Goal: Information Seeking & Learning: Learn about a topic

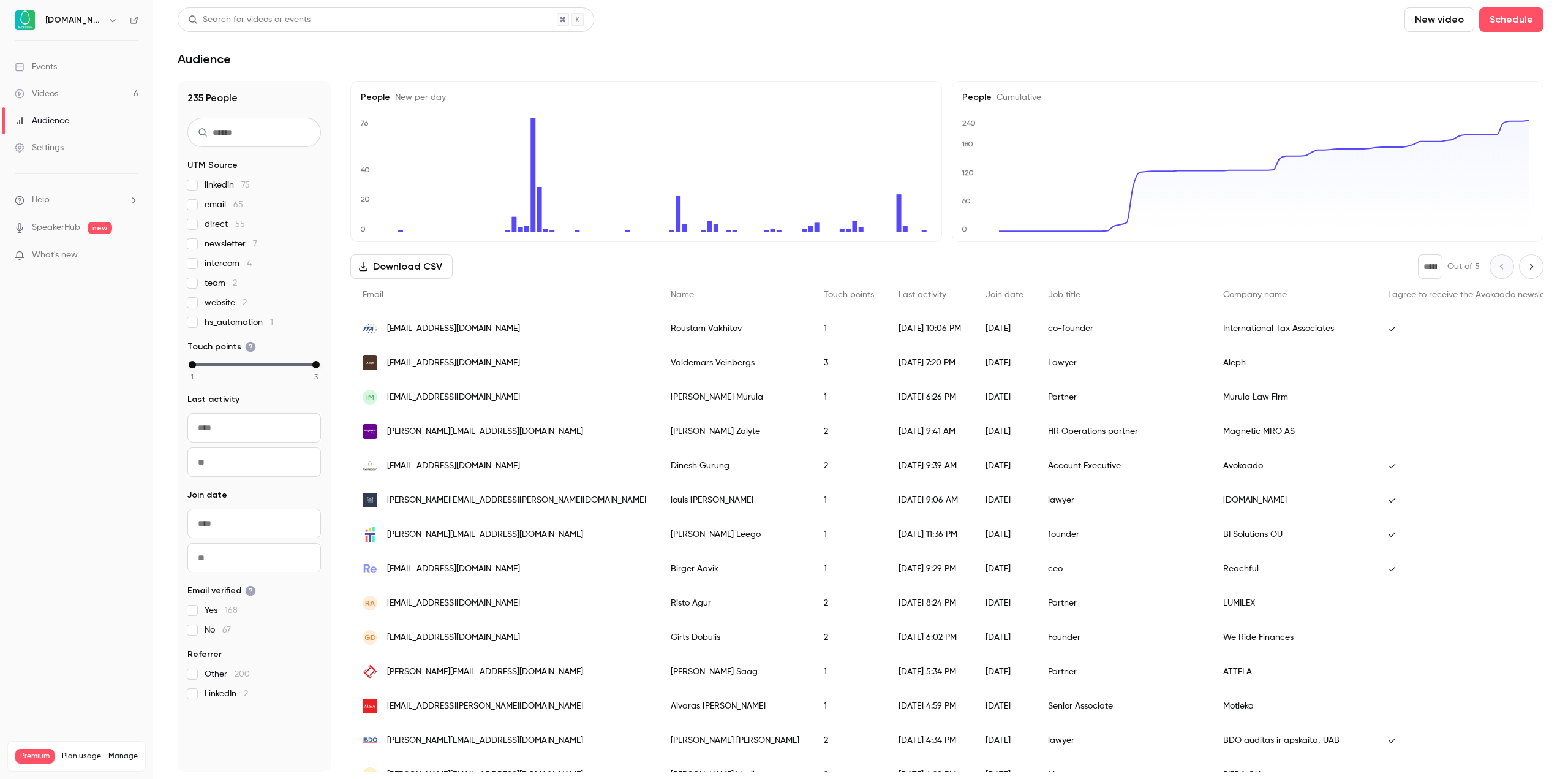
click at [56, 66] on div "Events" at bounding box center [36, 67] width 42 height 12
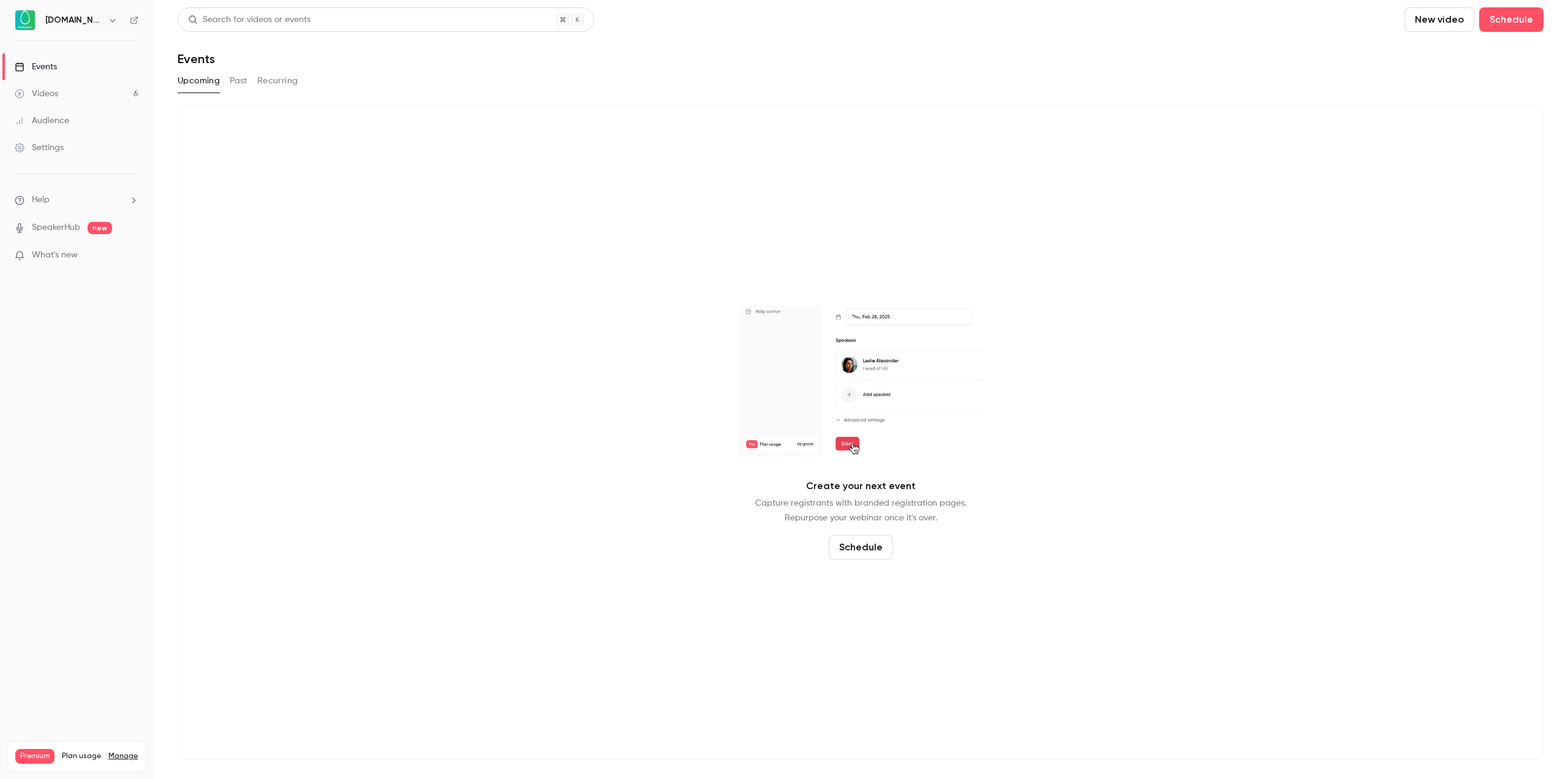
click at [240, 79] on button "Past" at bounding box center [238, 81] width 17 height 20
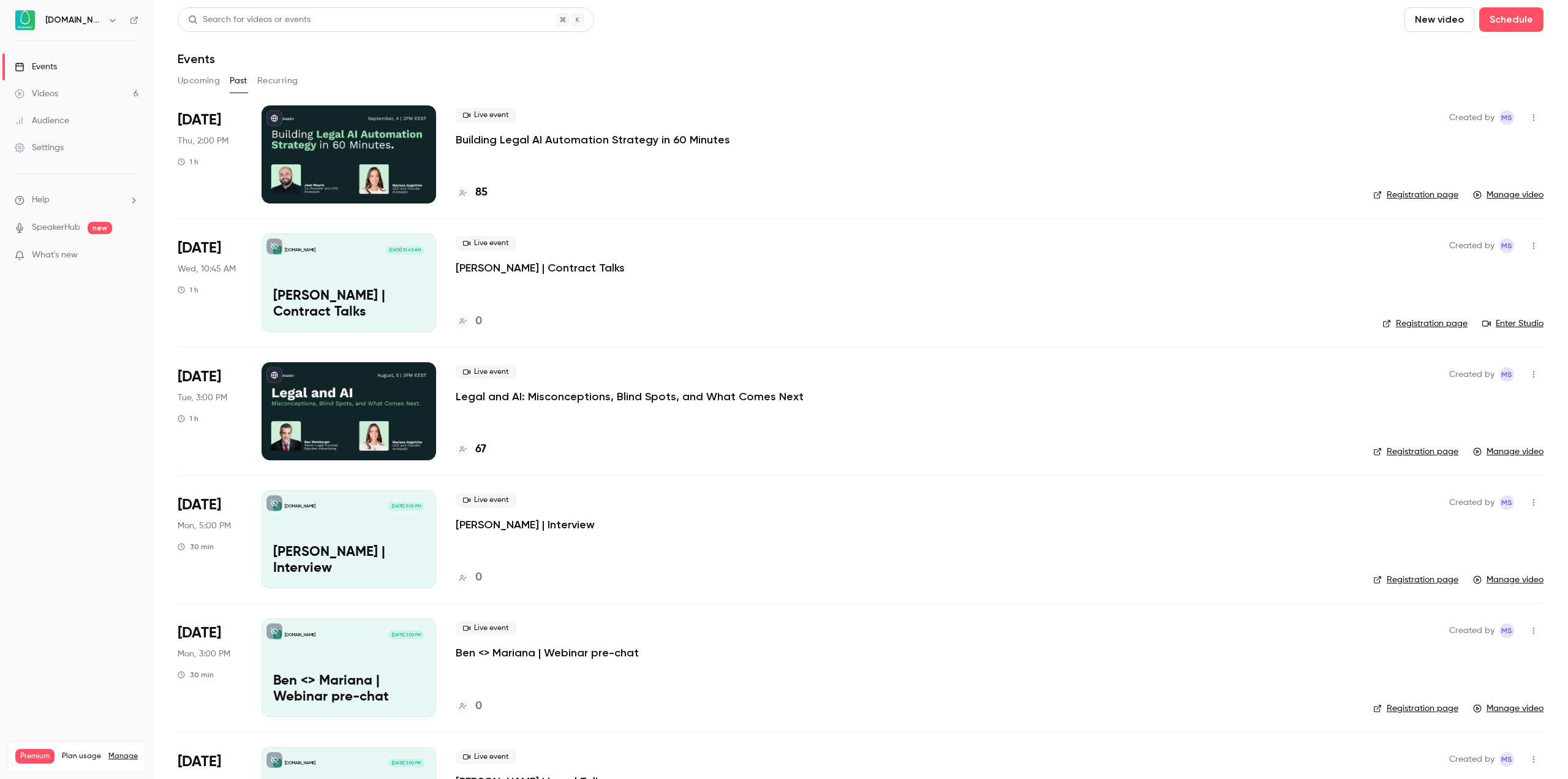
click at [529, 137] on p "Building Legal AI Automation Strategy in 60 Minutes" at bounding box center [593, 139] width 274 height 14
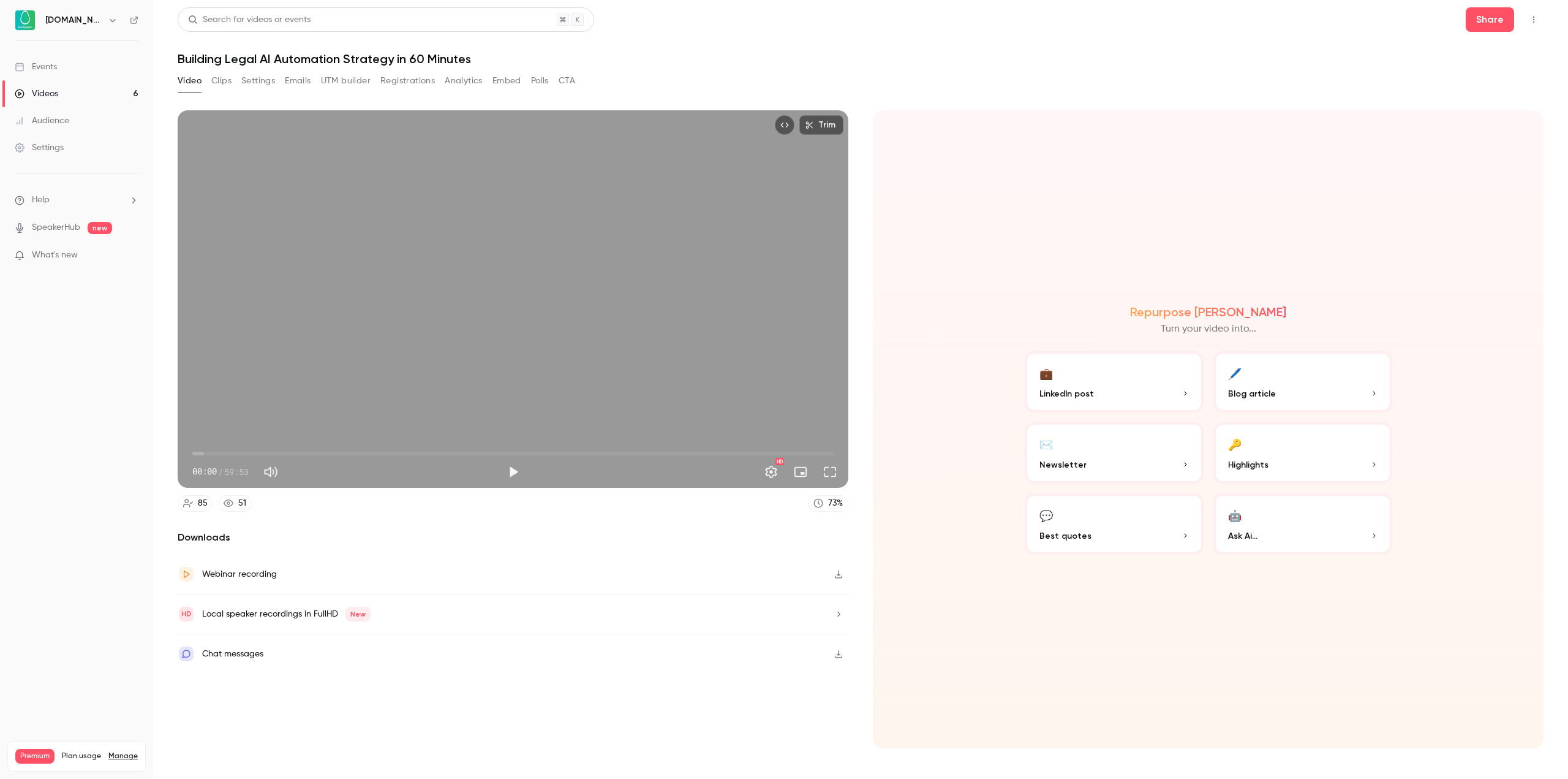
click at [474, 85] on button "Analytics" at bounding box center [463, 81] width 38 height 20
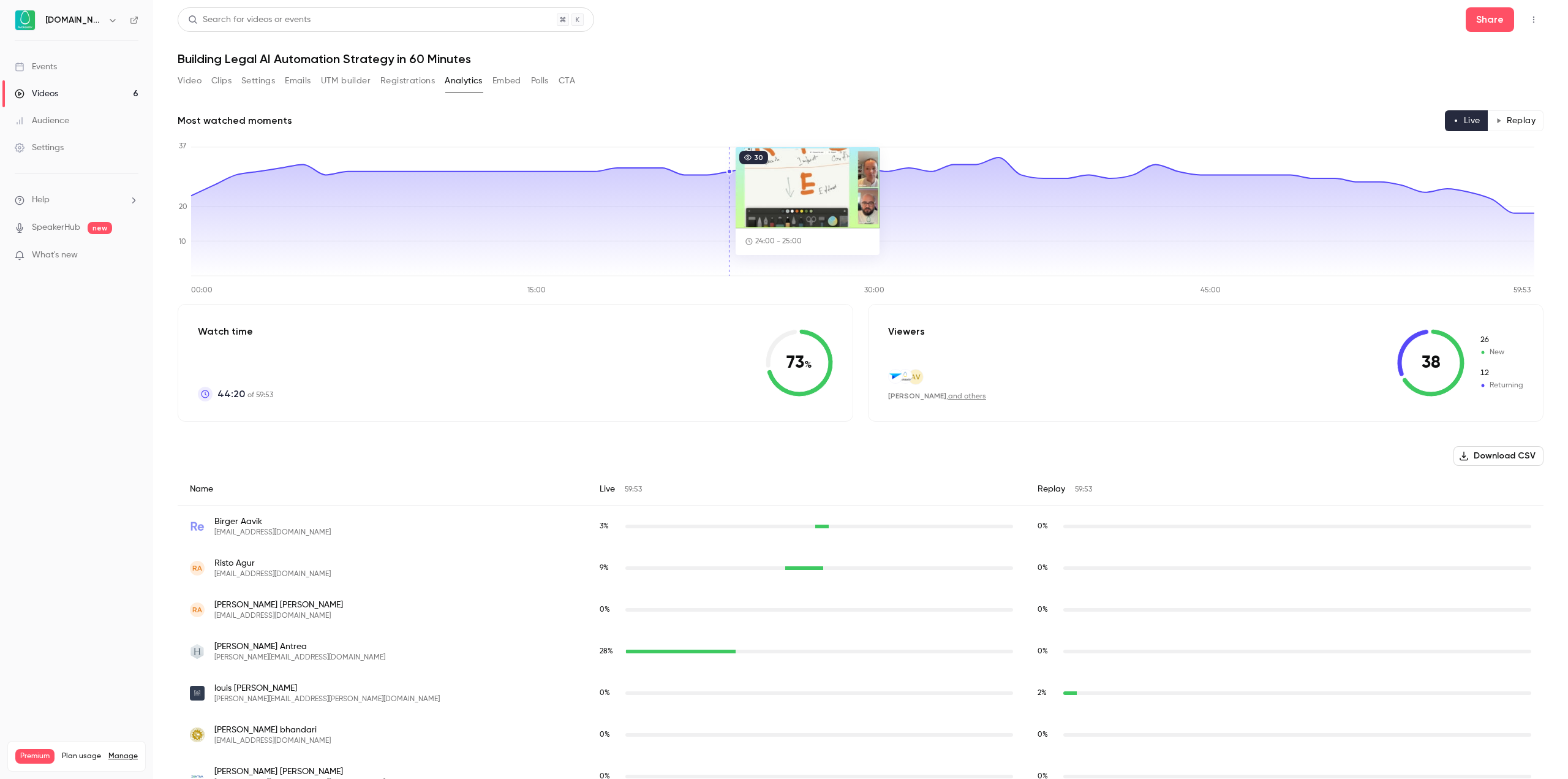
drag, startPoint x: 702, startPoint y: 193, endPoint x: 801, endPoint y: 191, distance: 99.0
click at [766, 193] on icon at bounding box center [863, 216] width 1343 height 118
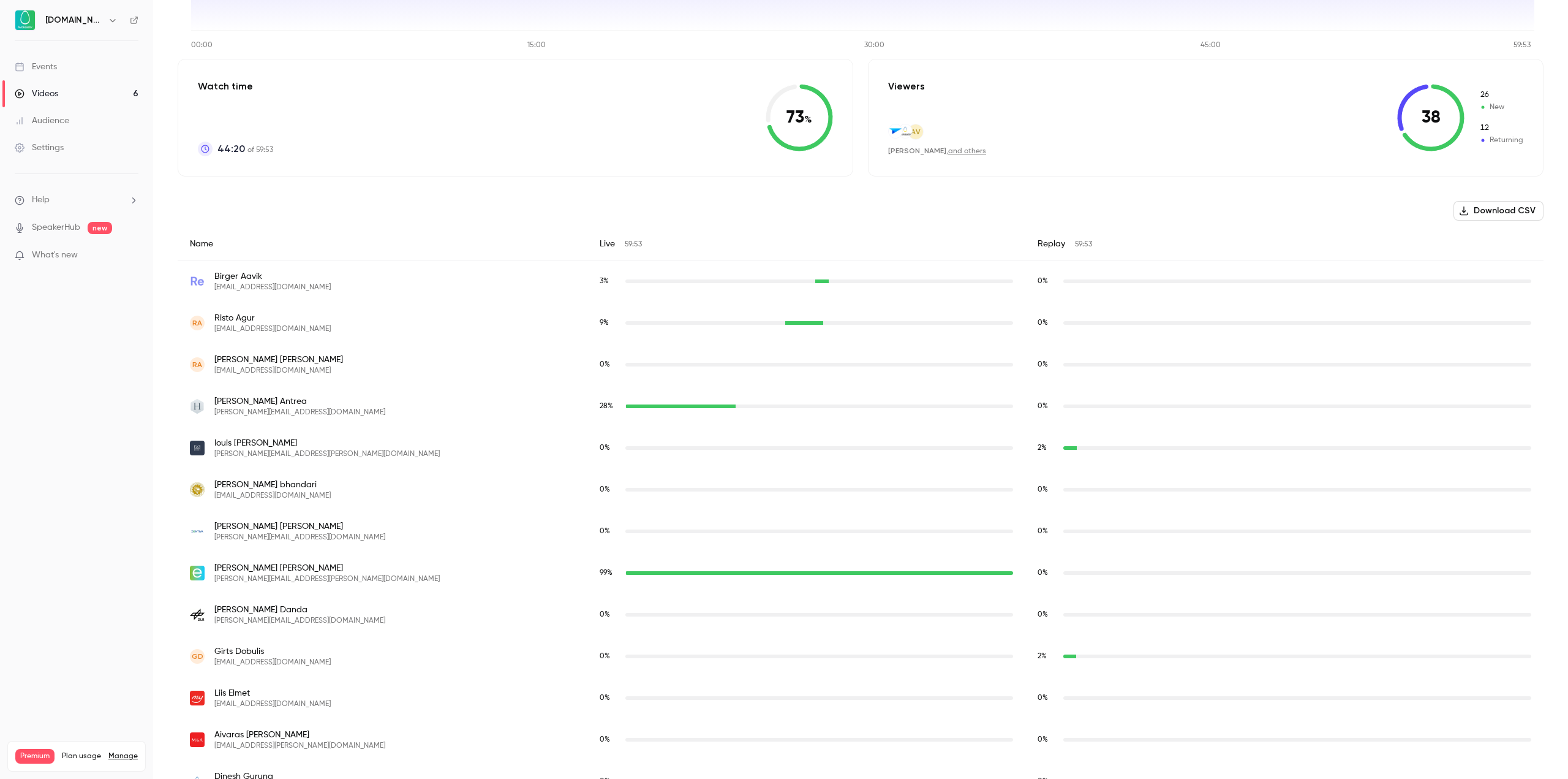
click at [136, 405] on nav "Avokaado.io Events Videos 6 Audience Settings Help SpeakerHub new What's new Pr…" at bounding box center [76, 390] width 153 height 779
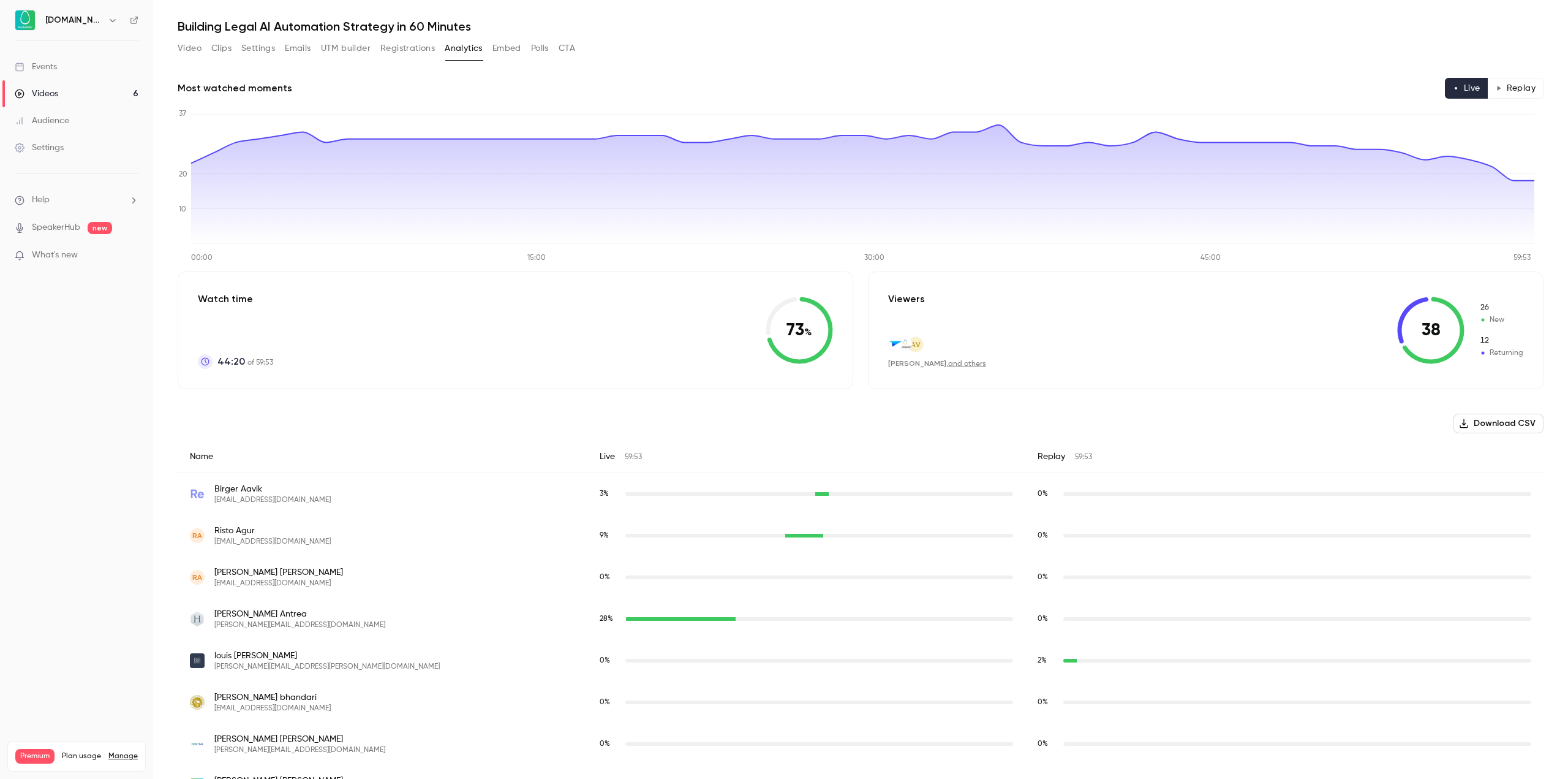
scroll to position [0, 0]
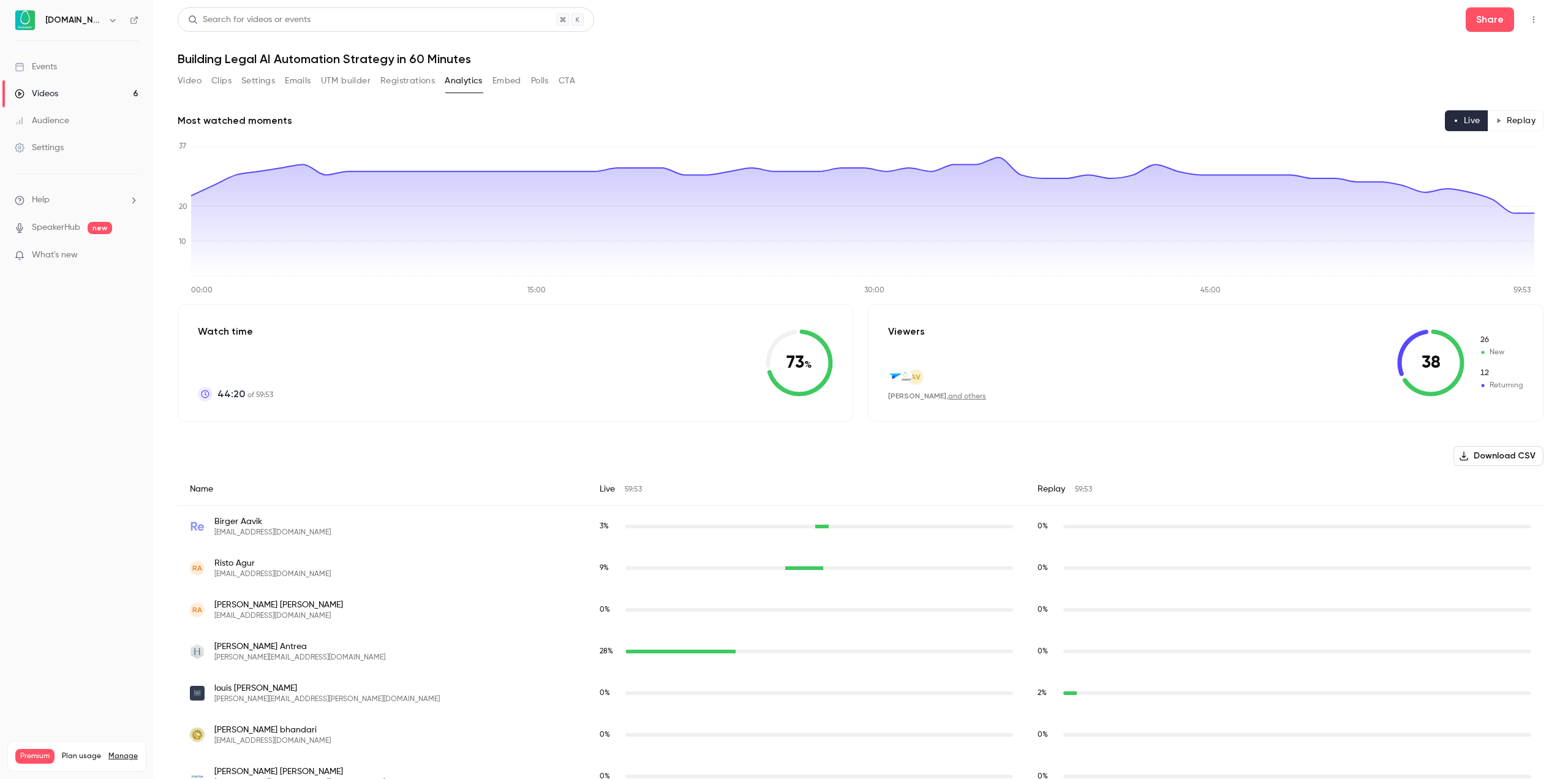
click at [535, 79] on button "Polls" at bounding box center [539, 81] width 17 height 20
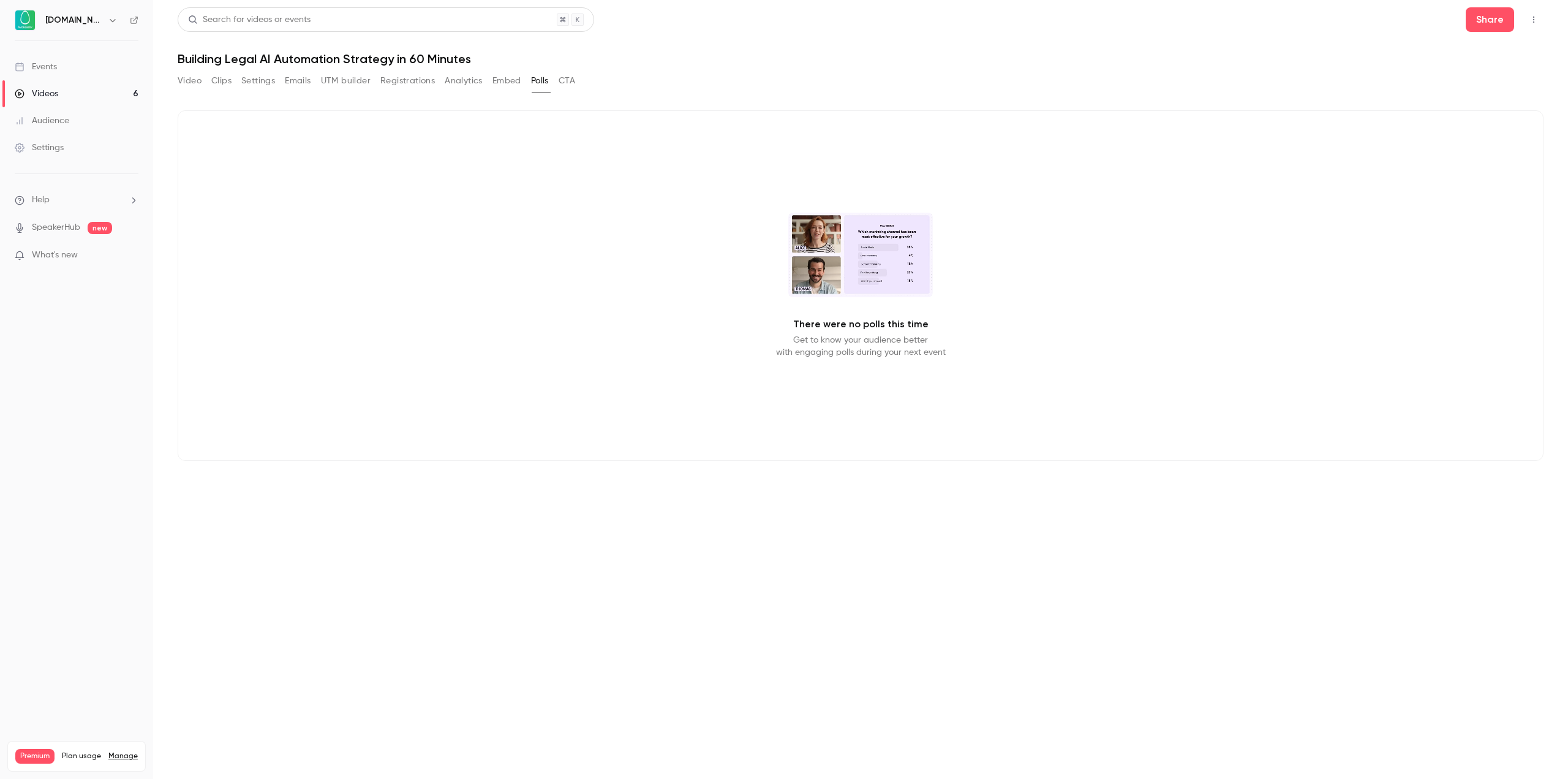
click at [562, 84] on button "CTA" at bounding box center [567, 81] width 17 height 20
click at [495, 83] on button "Embed" at bounding box center [507, 81] width 29 height 20
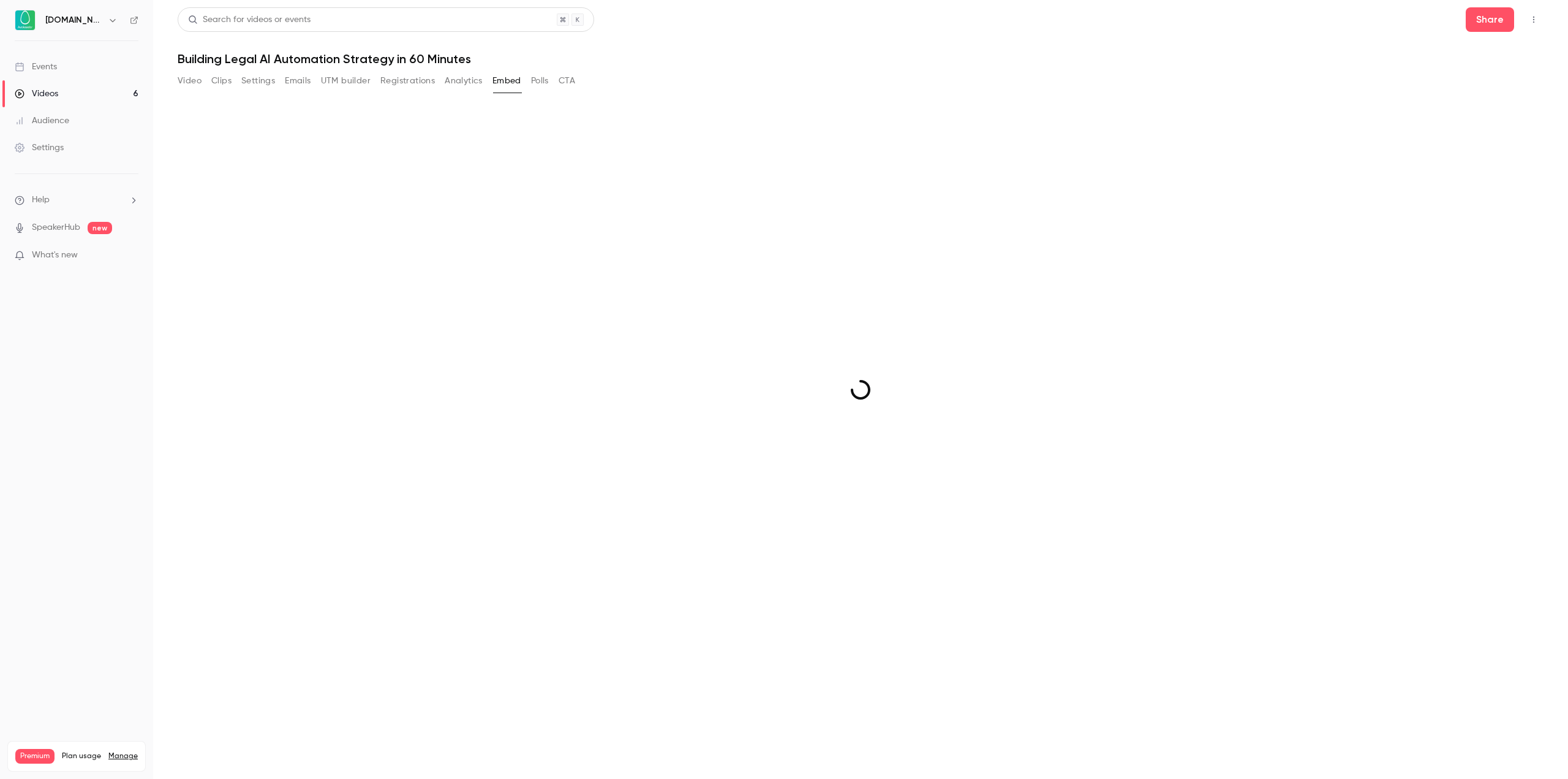
click at [452, 82] on button "Analytics" at bounding box center [463, 81] width 38 height 20
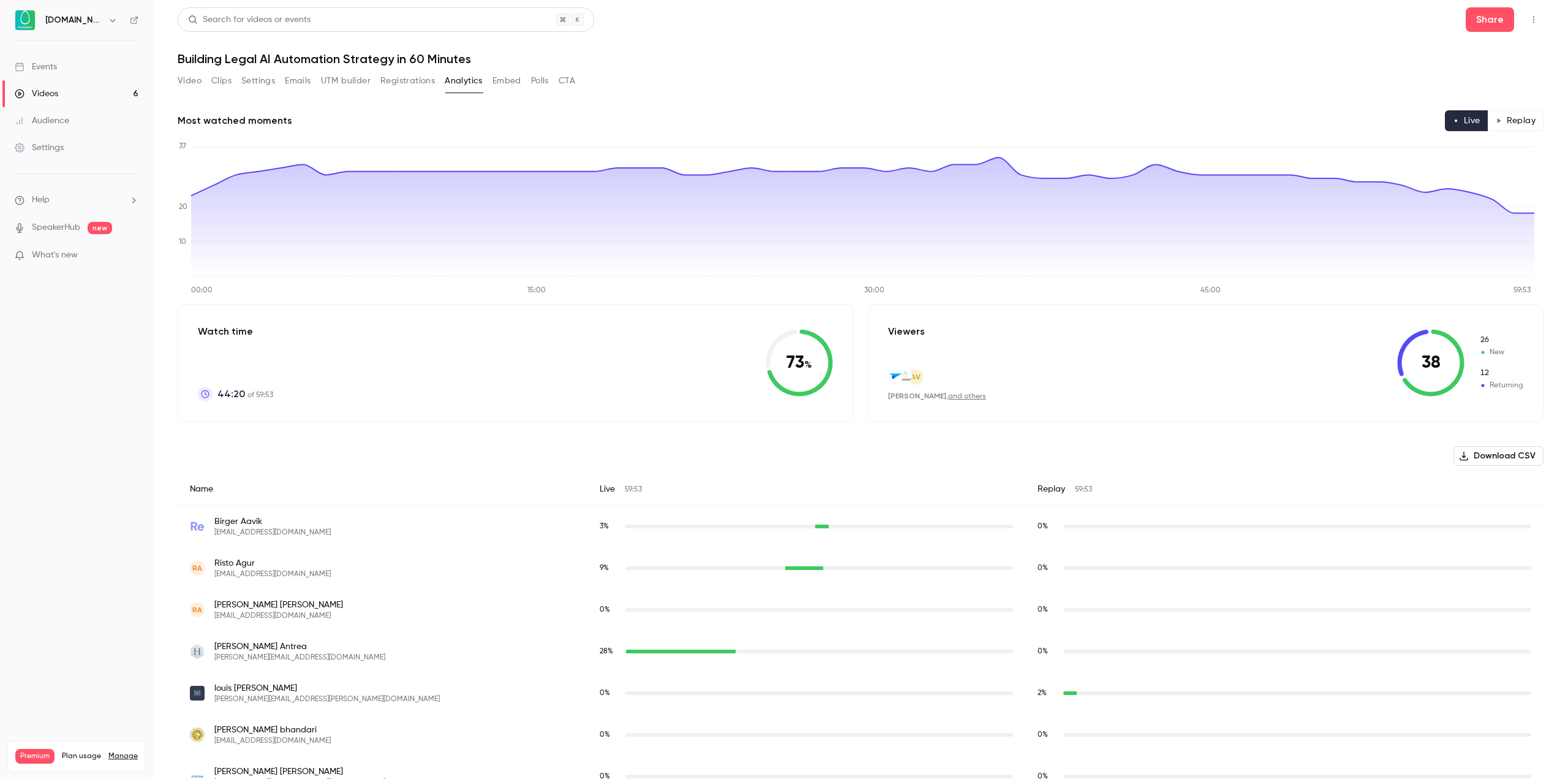
click at [409, 83] on button "Registrations" at bounding box center [407, 81] width 54 height 20
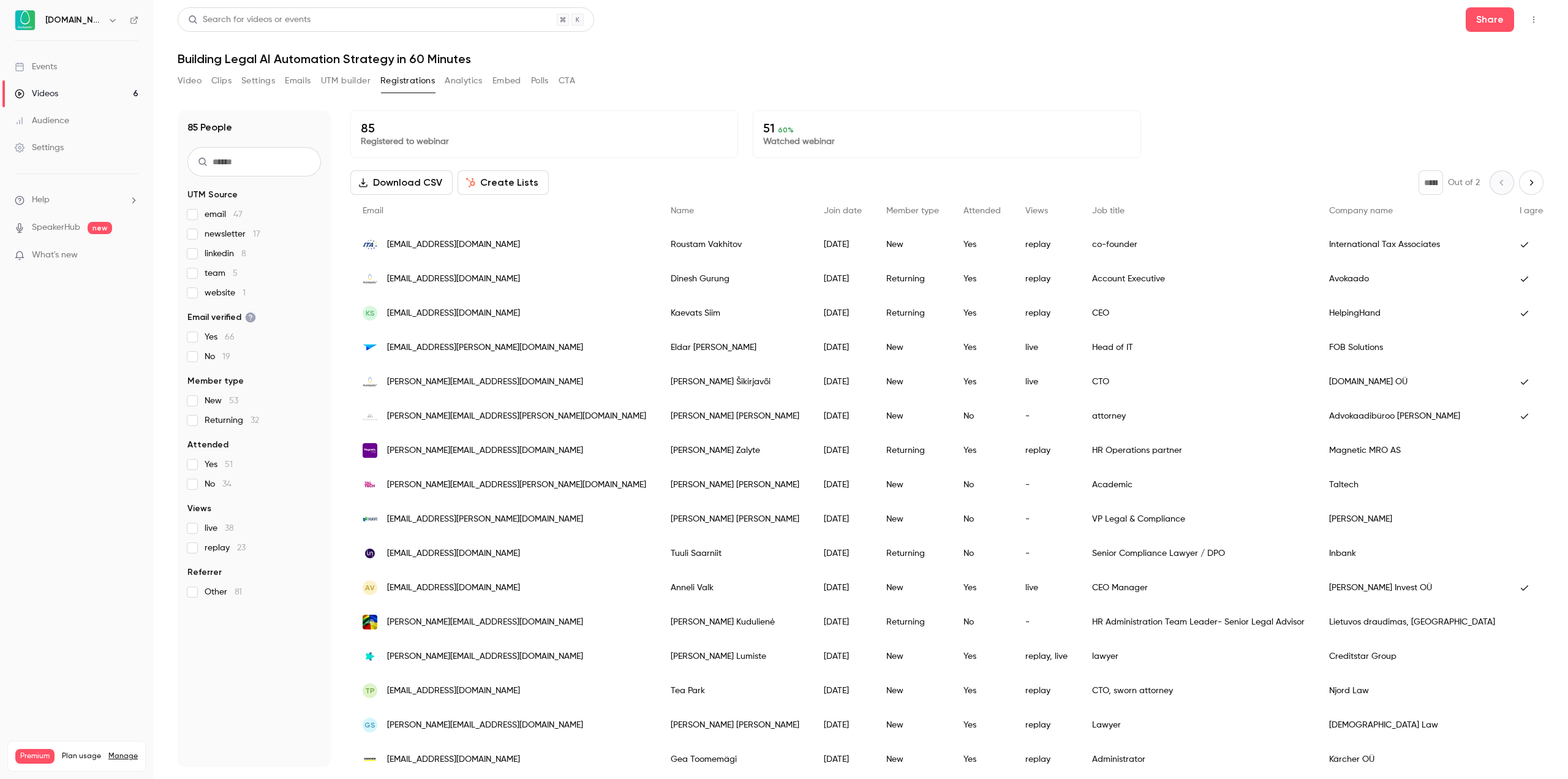
click at [88, 70] on link "Events" at bounding box center [76, 67] width 153 height 27
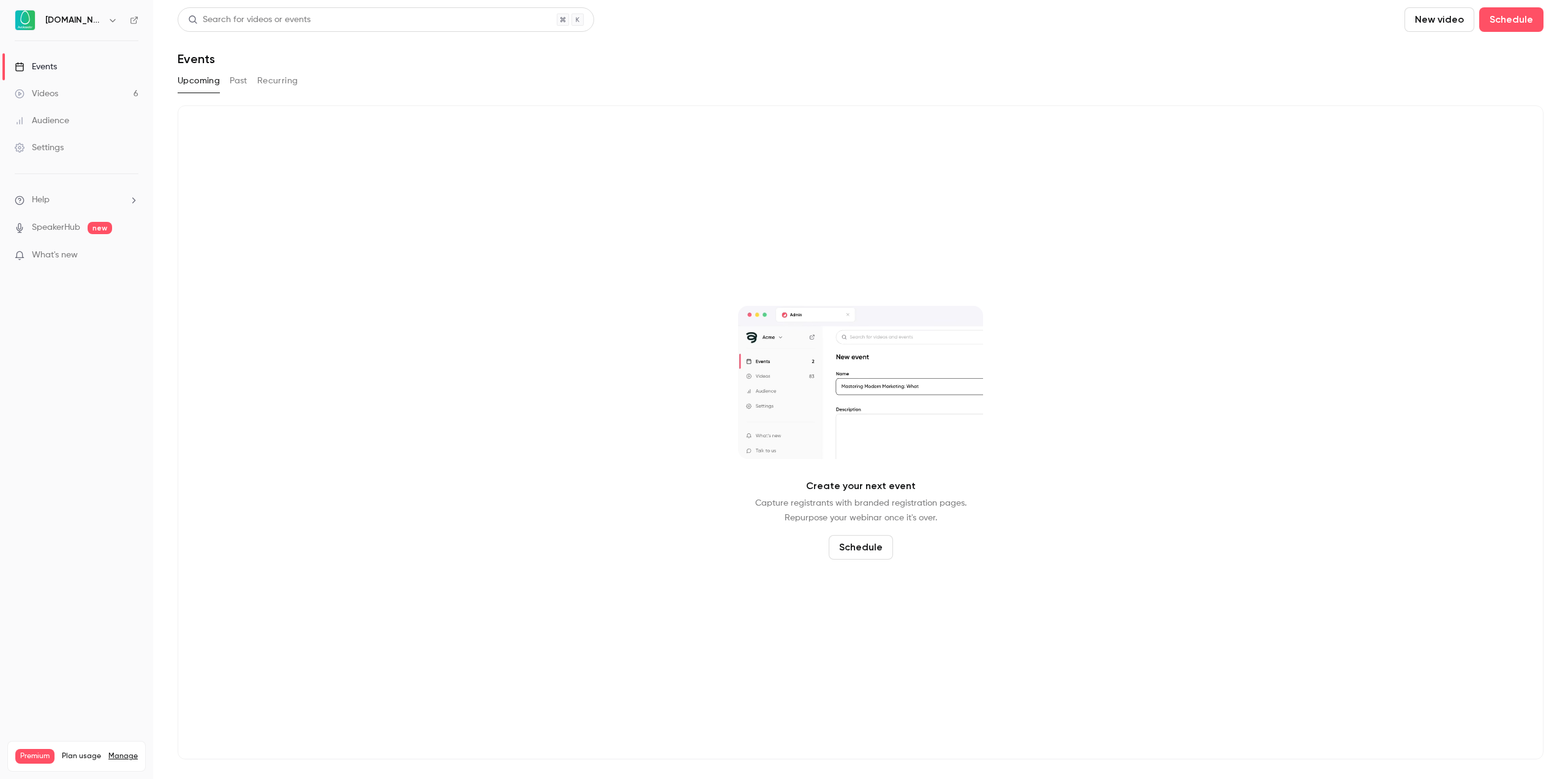
click at [243, 83] on button "Past" at bounding box center [238, 81] width 17 height 20
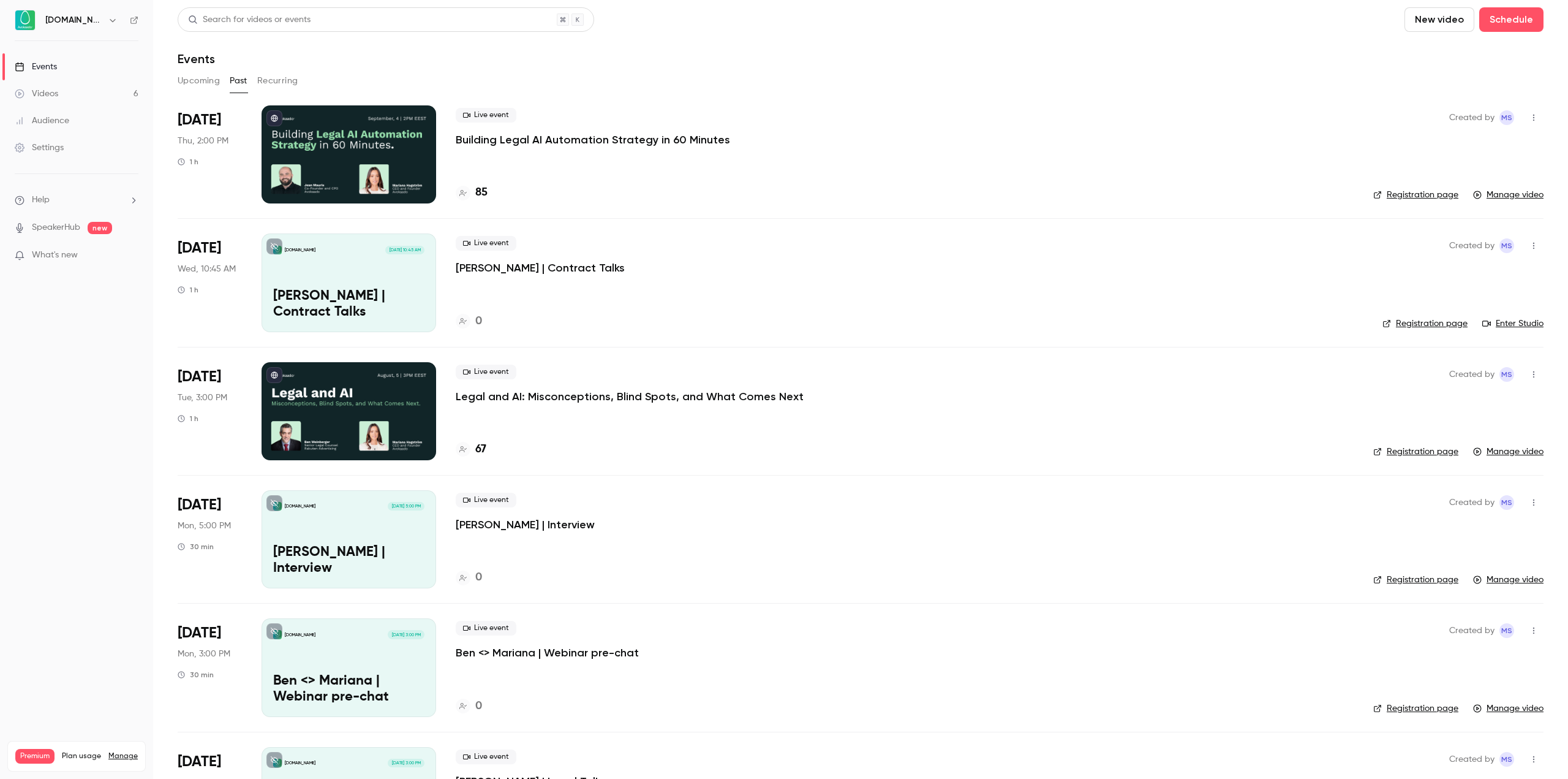
click at [541, 141] on p "Building Legal AI Automation Strategy in 60 Minutes" at bounding box center [593, 139] width 274 height 14
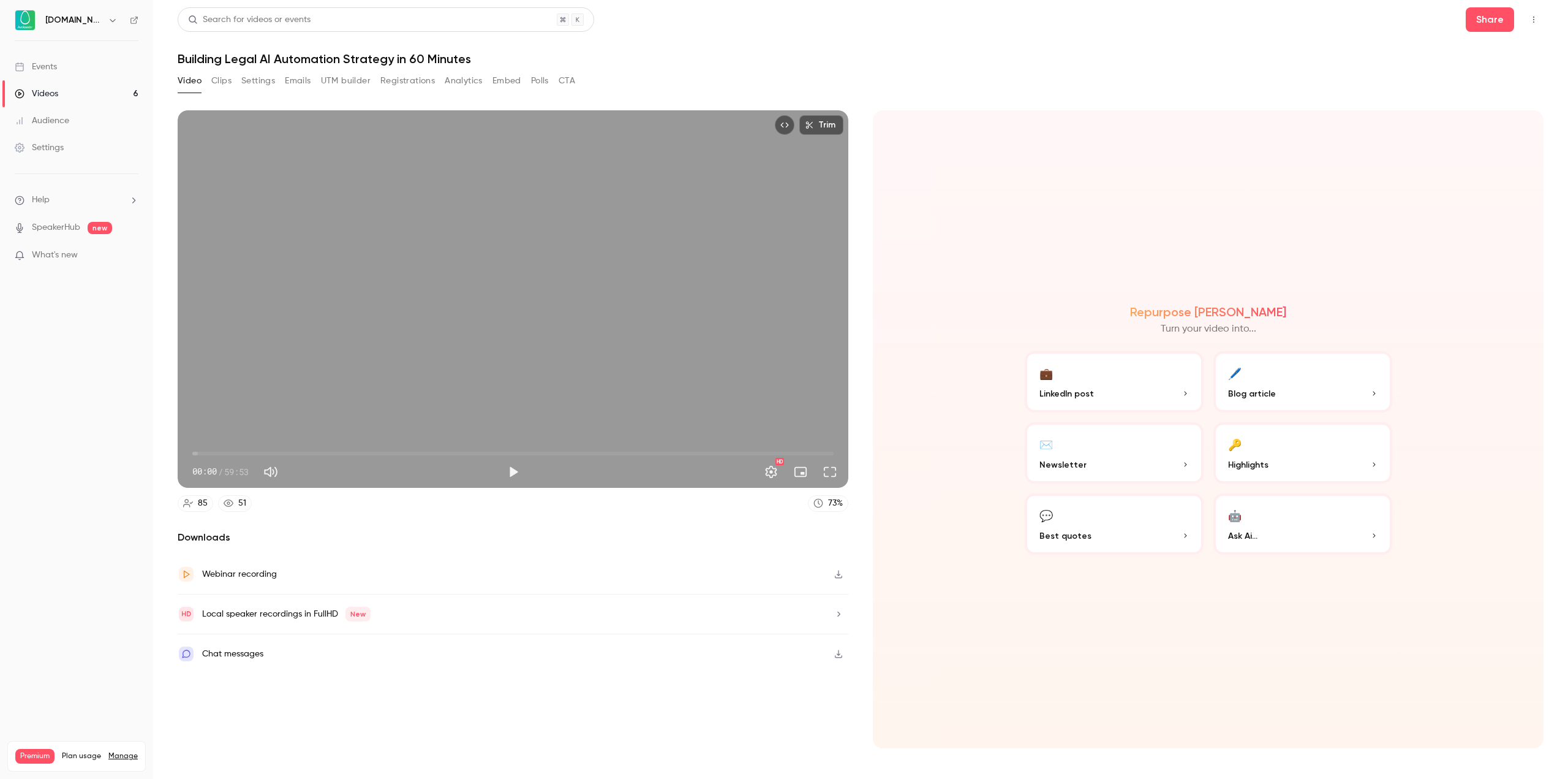
click at [463, 85] on button "Analytics" at bounding box center [463, 81] width 38 height 20
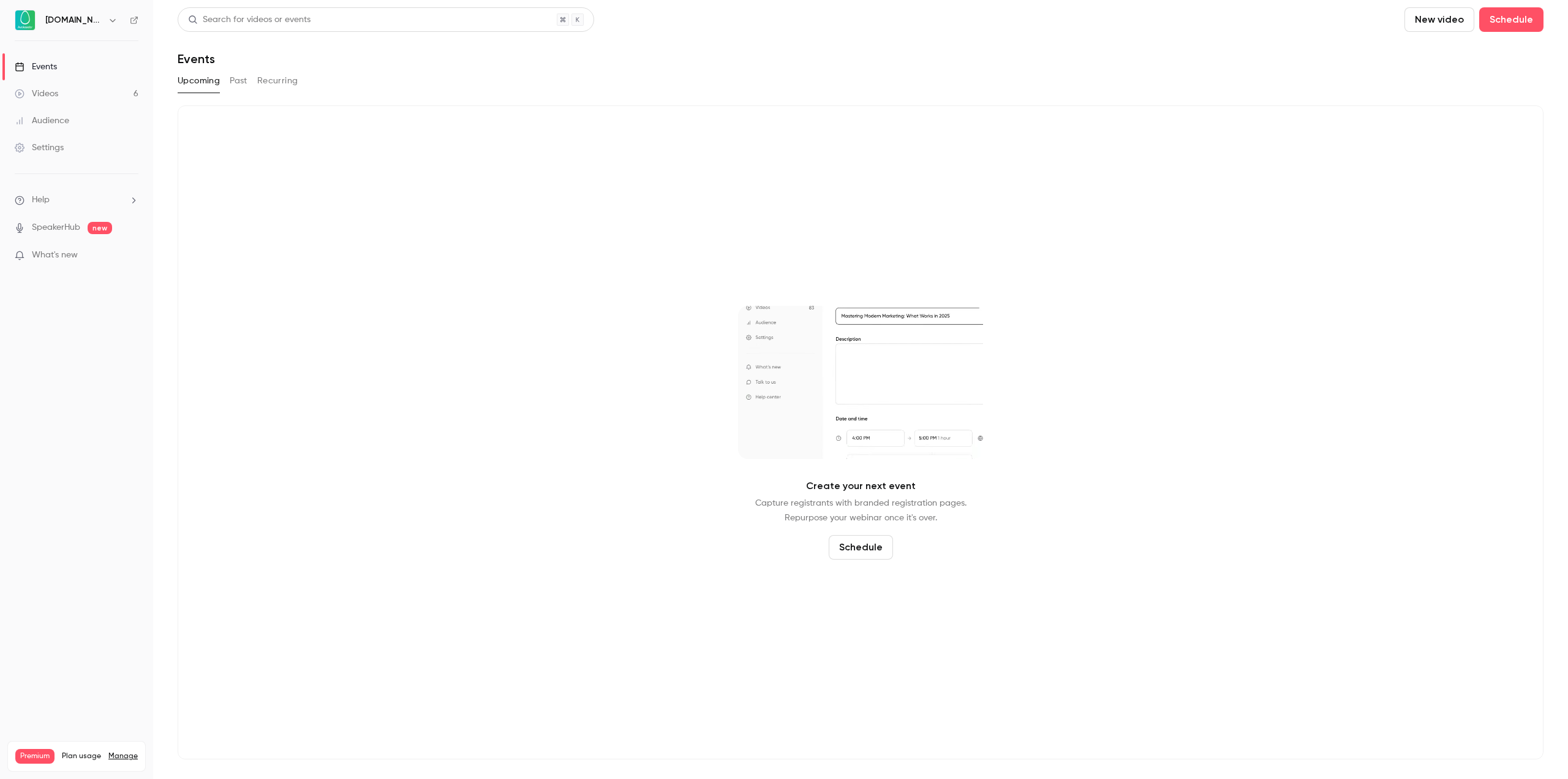
click at [227, 88] on div "Upcoming Past Recurring" at bounding box center [860, 81] width 1366 height 20
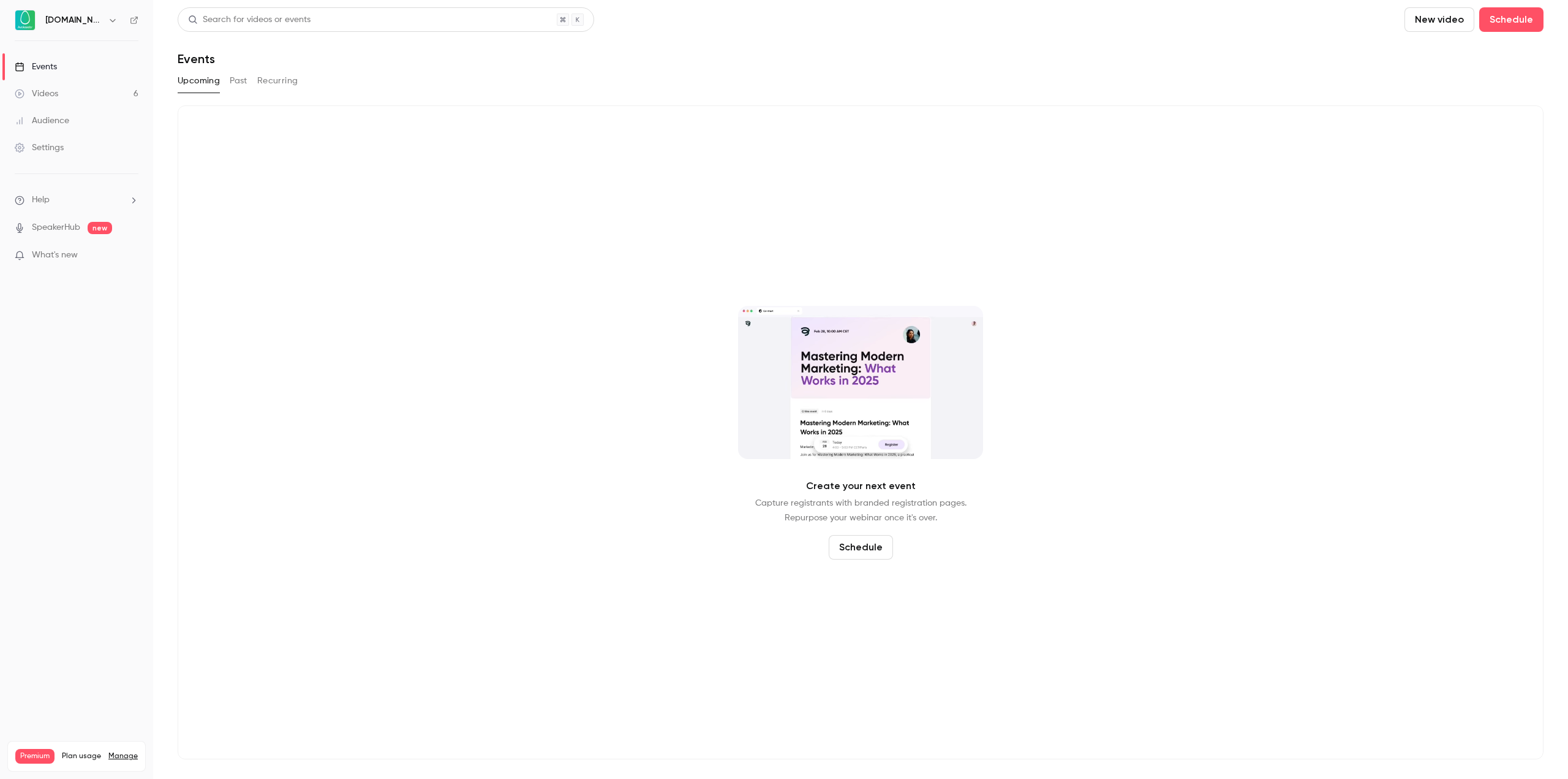
click at [232, 86] on button "Past" at bounding box center [238, 81] width 17 height 20
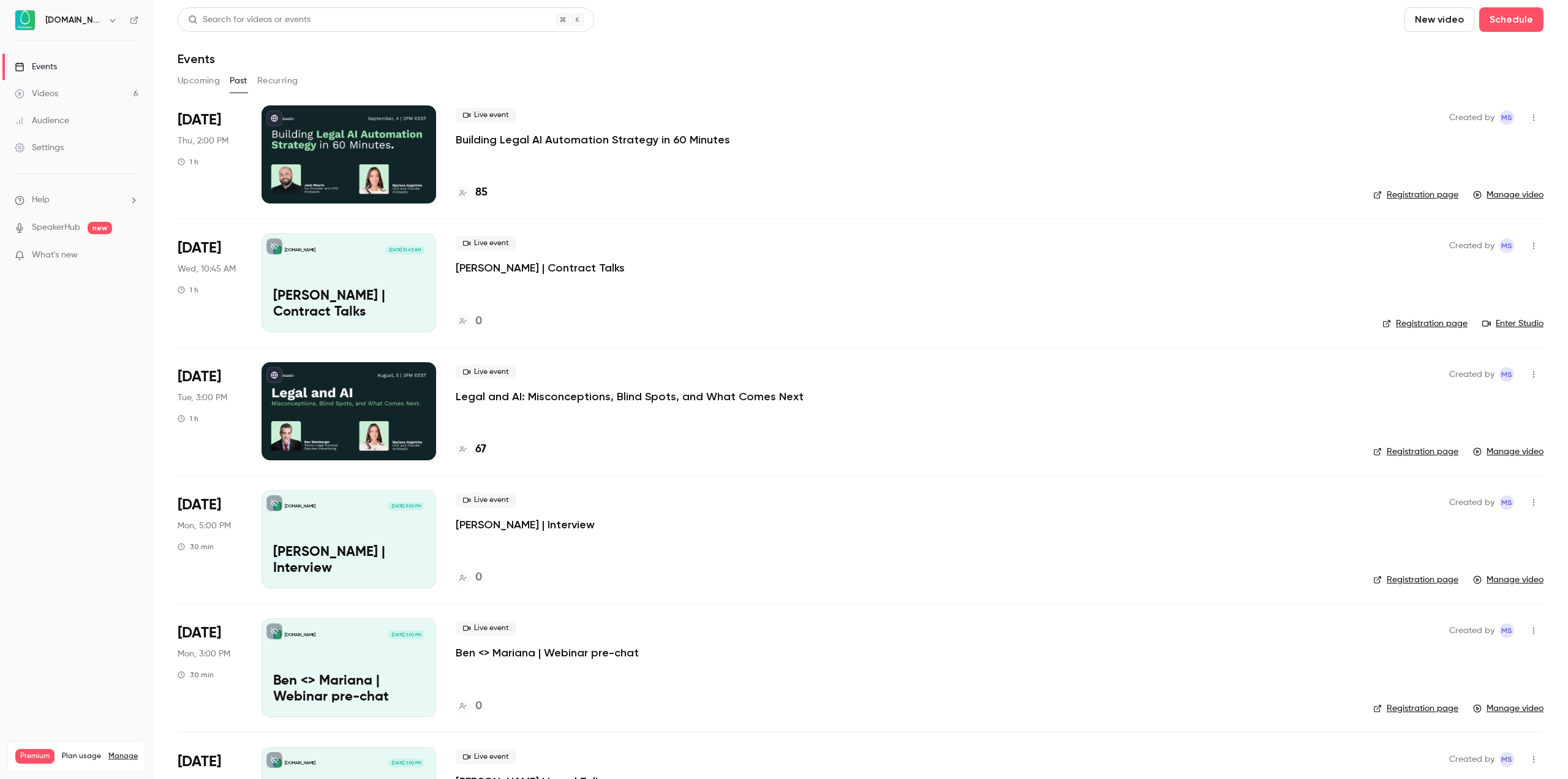
click at [500, 140] on p "Building Legal AI Automation Strategy in 60 Minutes" at bounding box center [593, 139] width 274 height 14
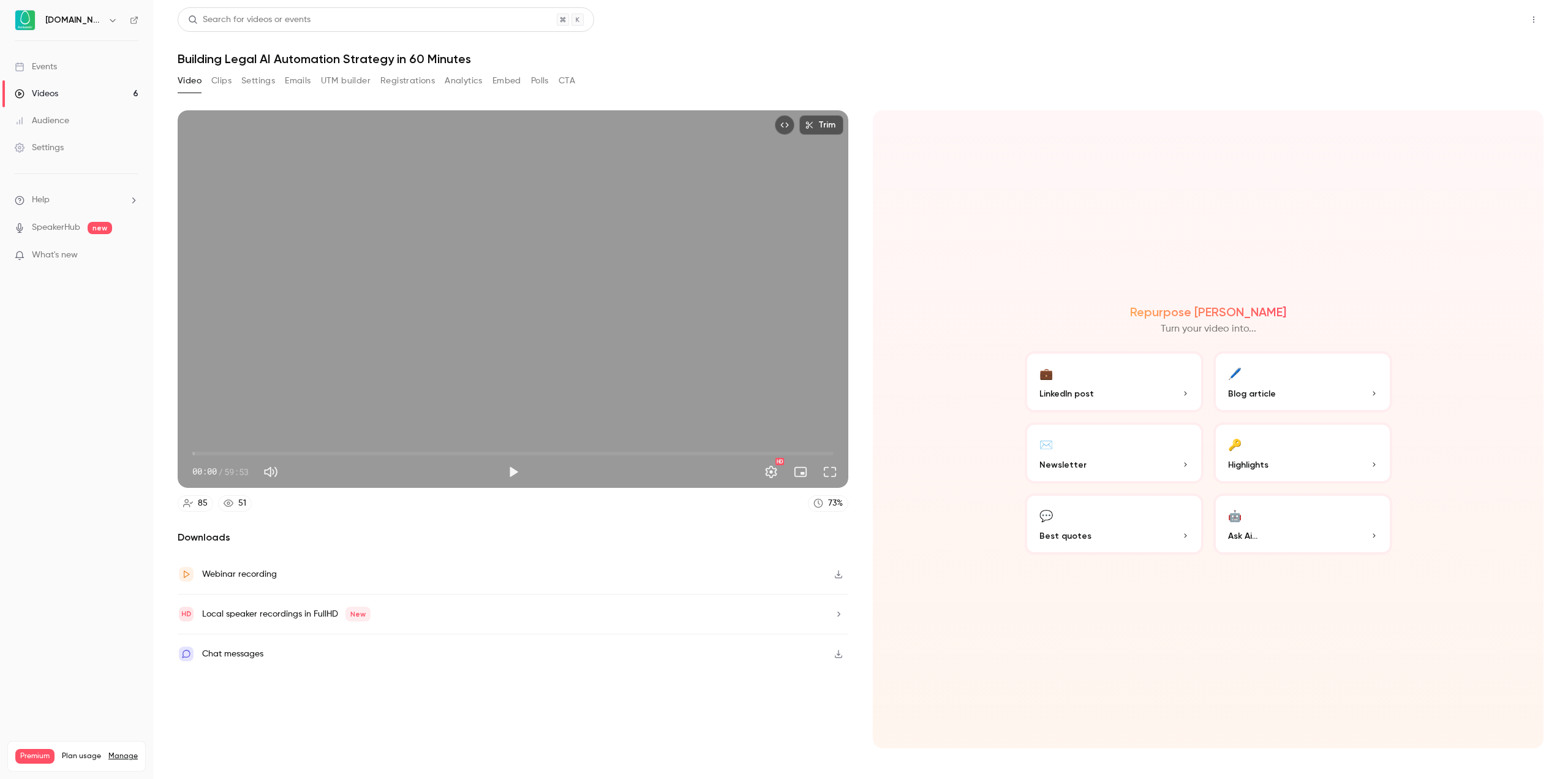
click at [1471, 21] on button "Share" at bounding box center [1490, 20] width 48 height 24
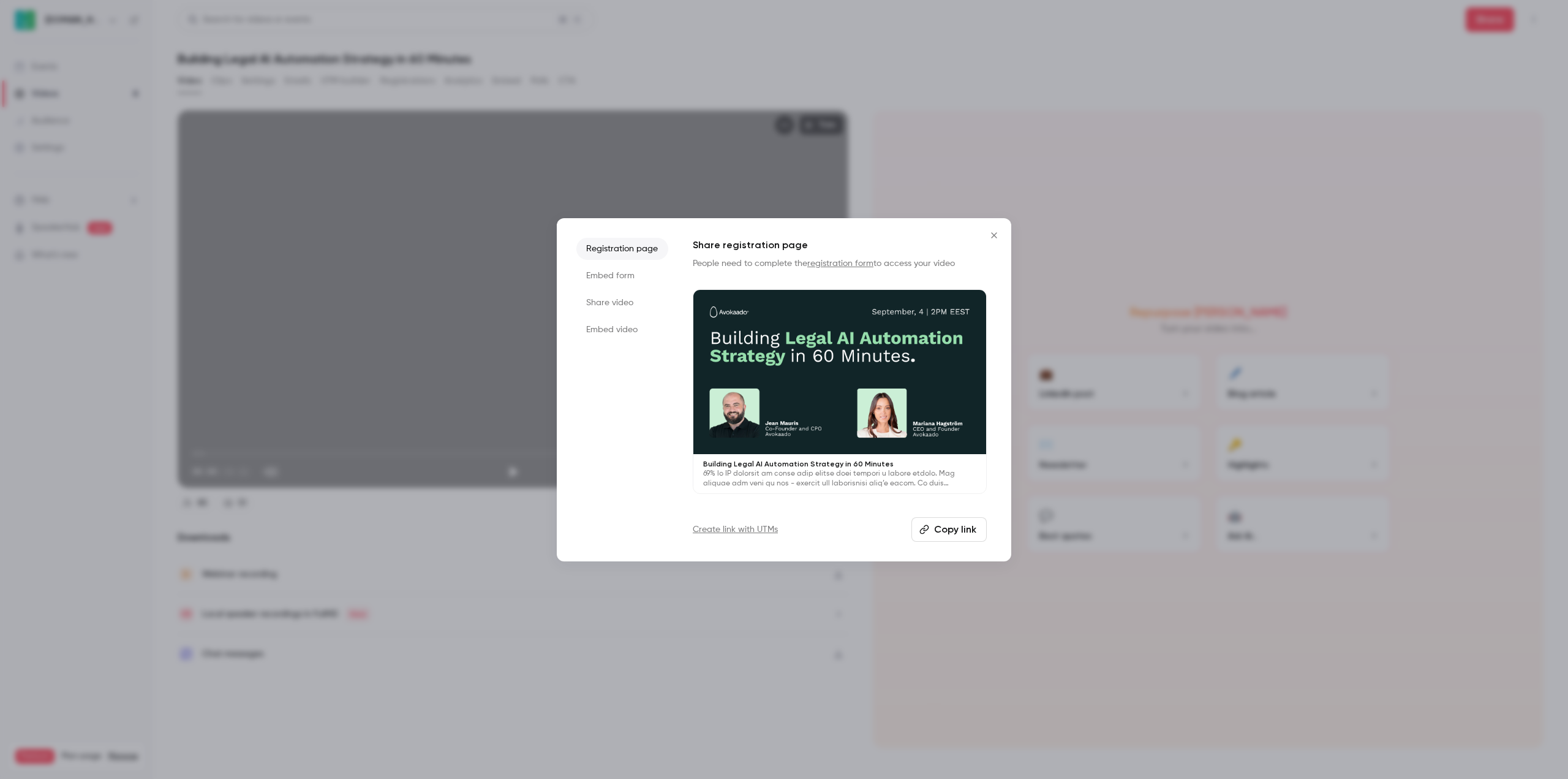
click at [996, 235] on icon "Close" at bounding box center [993, 235] width 14 height 10
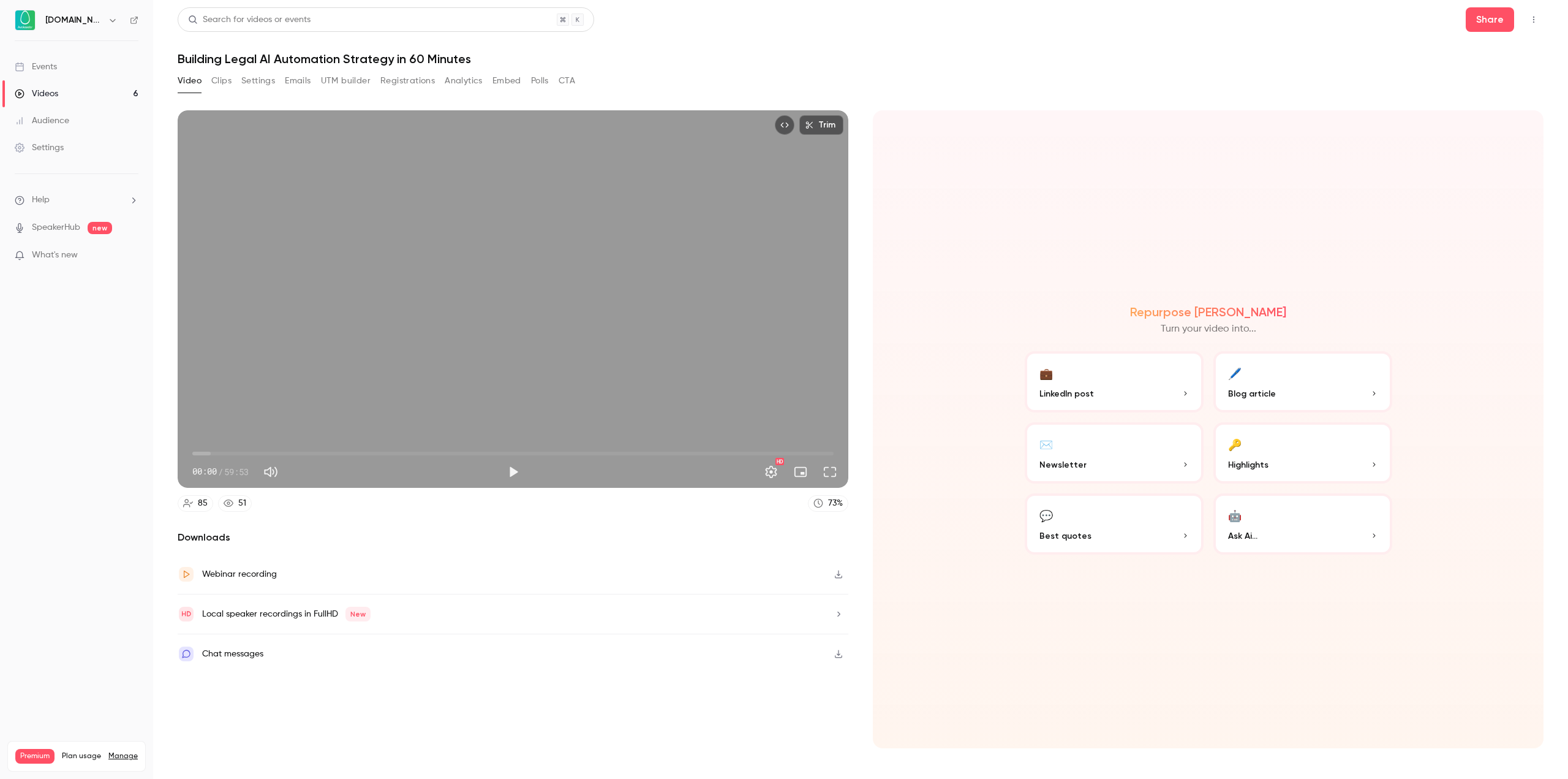
click at [425, 82] on button "Registrations" at bounding box center [407, 81] width 54 height 20
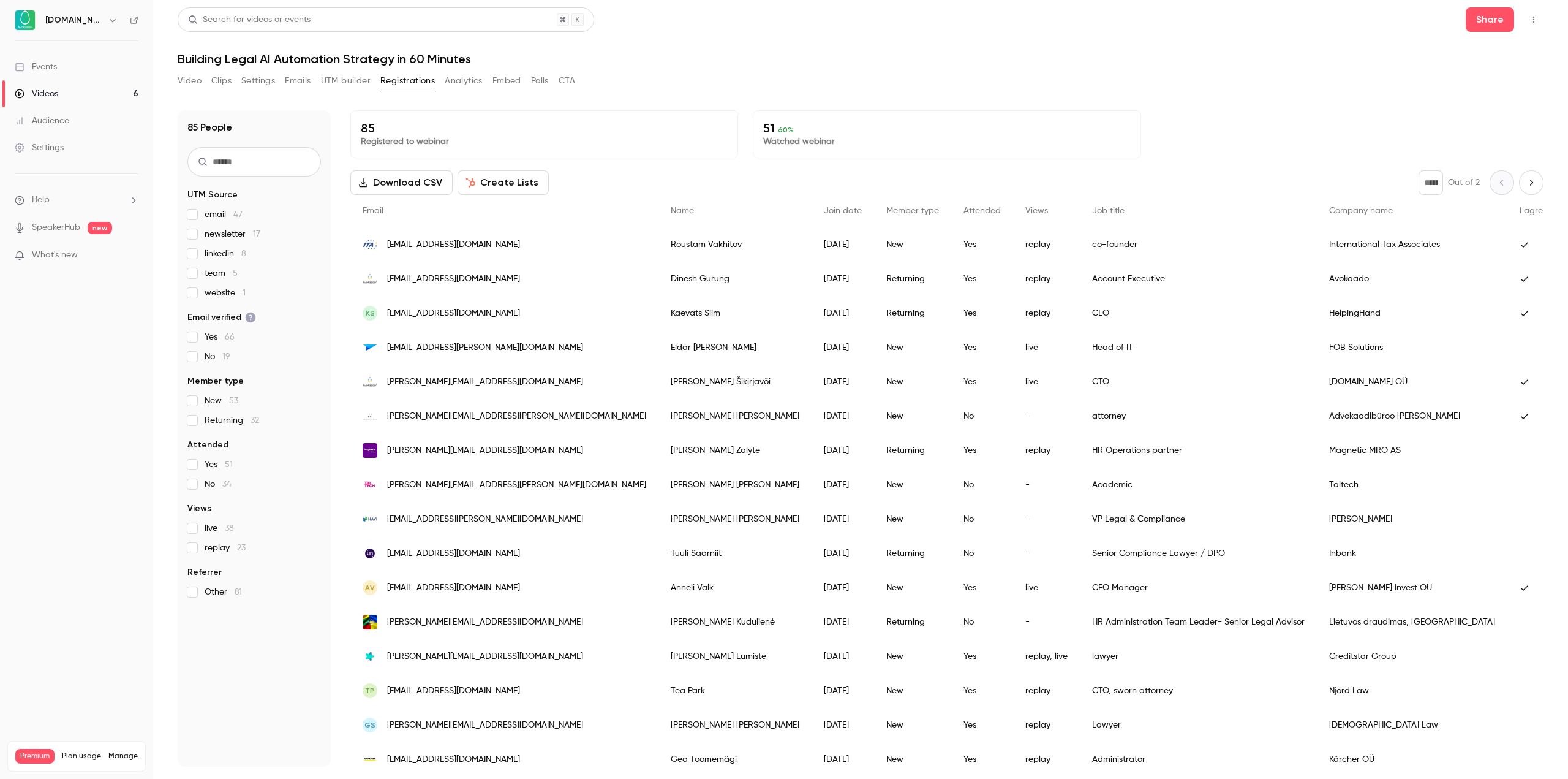
click at [341, 85] on button "UTM builder" at bounding box center [346, 81] width 50 height 20
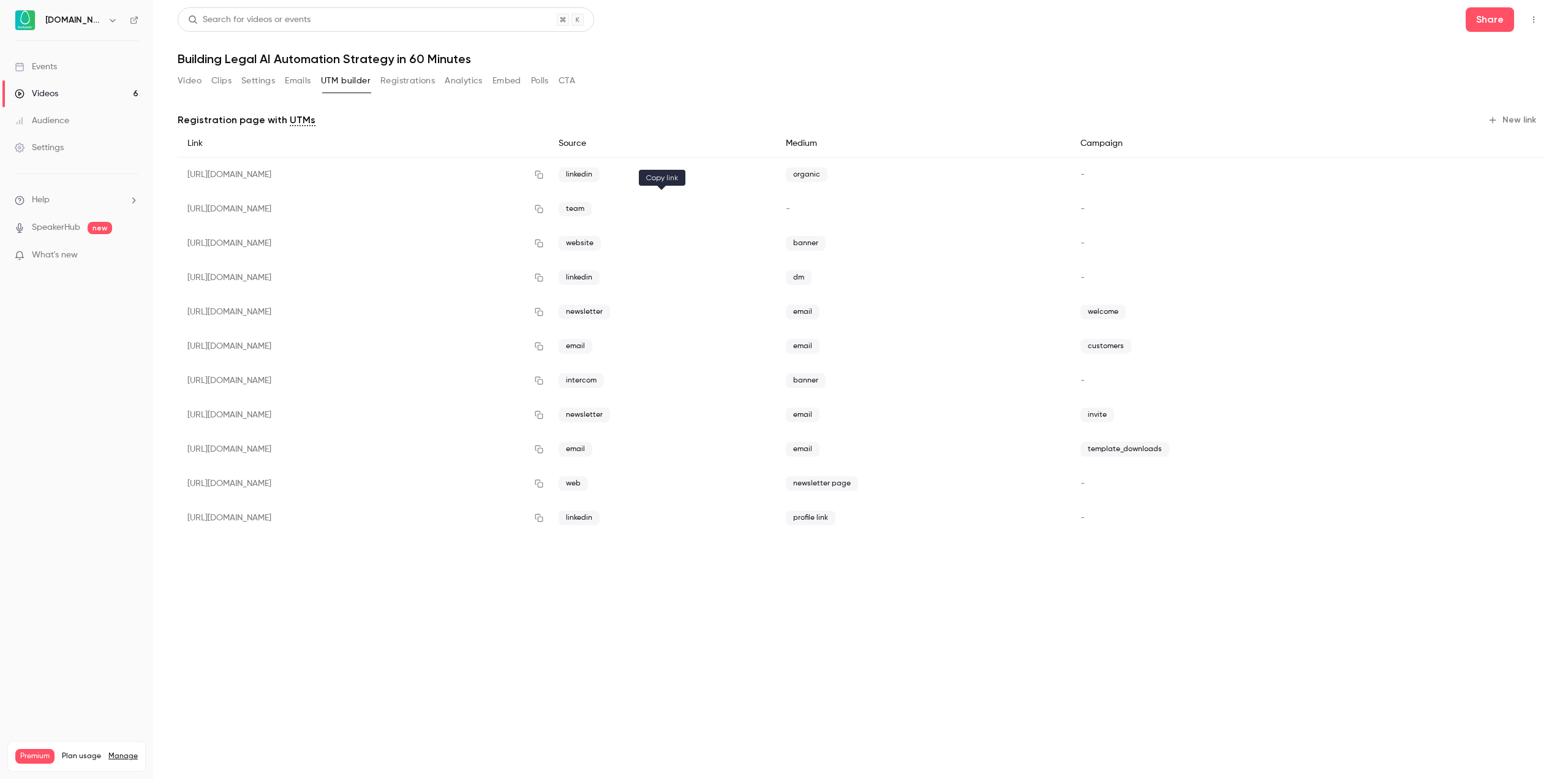
click at [543, 209] on icon "button" at bounding box center [538, 209] width 8 height 8
